Goal: Find specific page/section: Find specific page/section

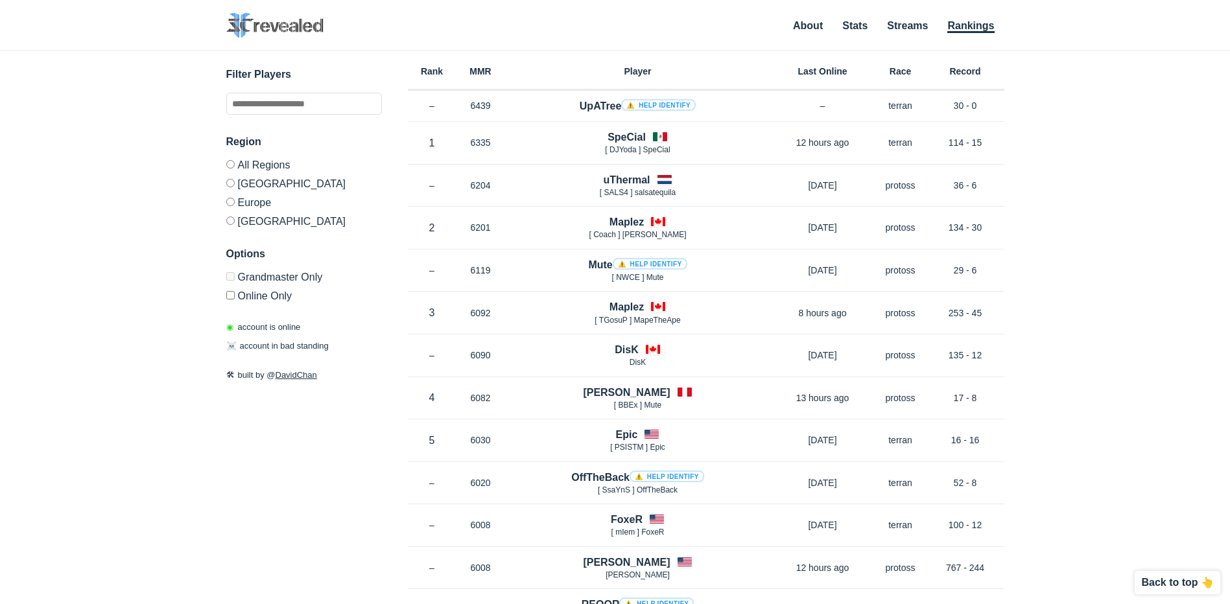
click at [220, 210] on div "✕ Filter Players Region All Regions [GEOGRAPHIC_DATA] [GEOGRAPHIC_DATA] [GEOGRA…" at bounding box center [615, 311] width 1204 height 521
click at [240, 224] on label "[GEOGRAPHIC_DATA]" at bounding box center [304, 219] width 156 height 16
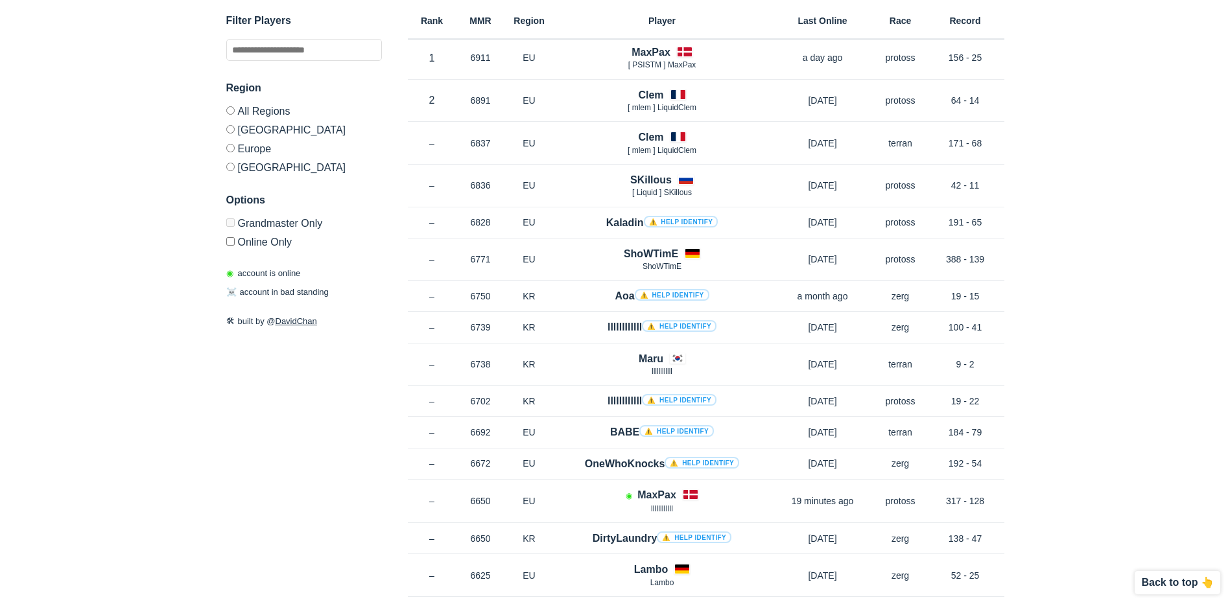
scroll to position [195, 0]
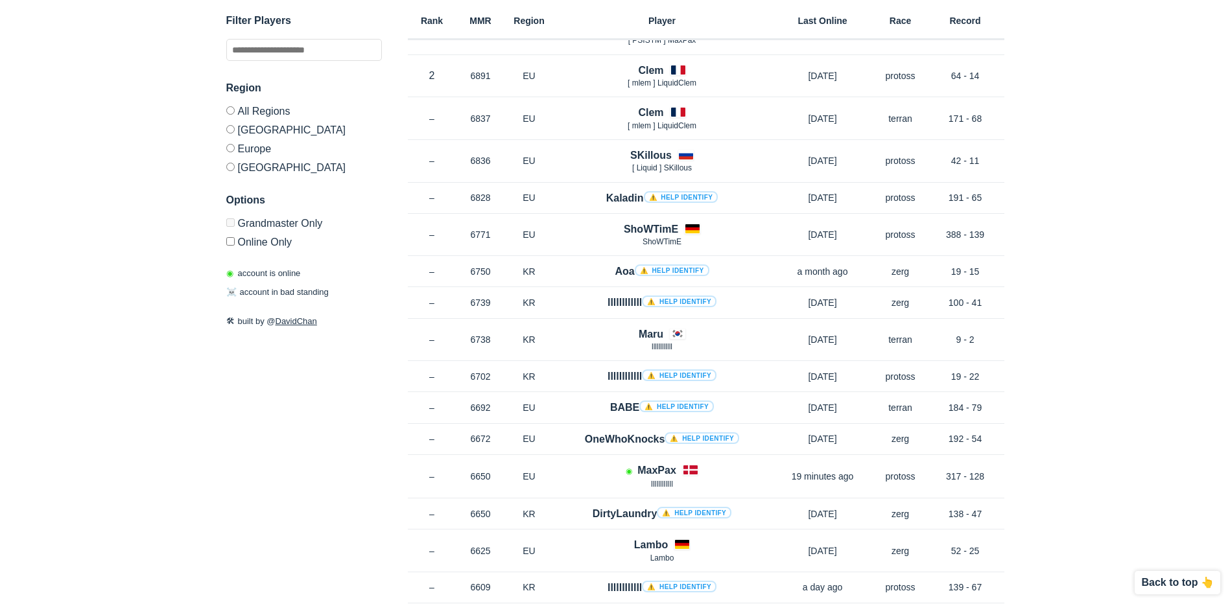
click at [231, 134] on label "[GEOGRAPHIC_DATA]" at bounding box center [304, 129] width 156 height 19
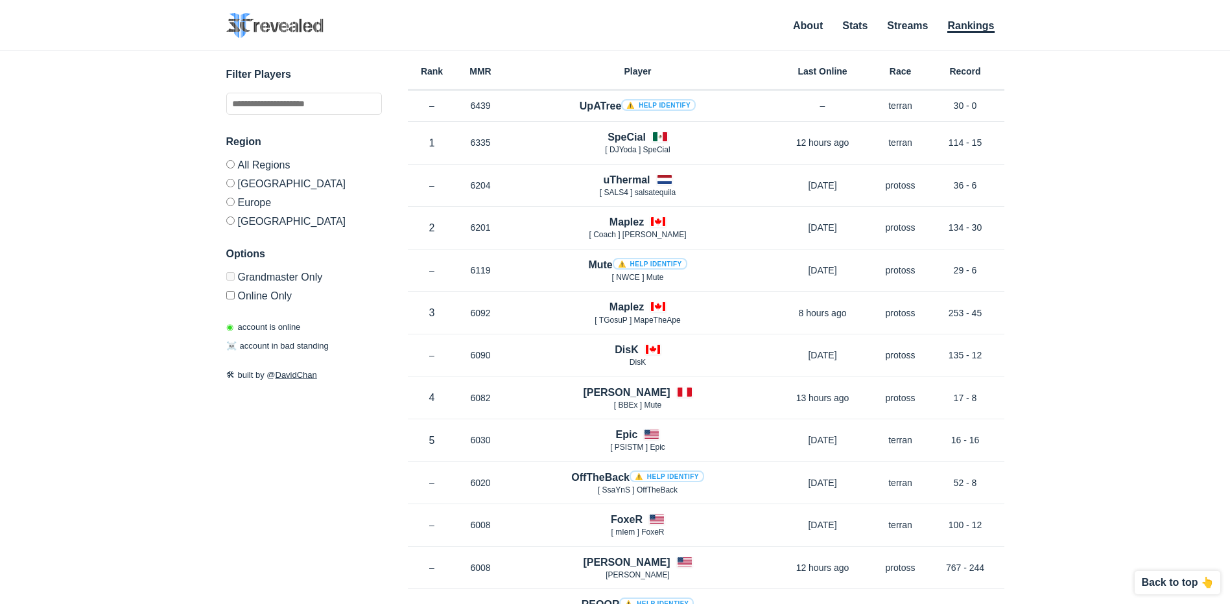
click at [239, 205] on label "Europe" at bounding box center [304, 202] width 156 height 19
